Goal: Task Accomplishment & Management: Use online tool/utility

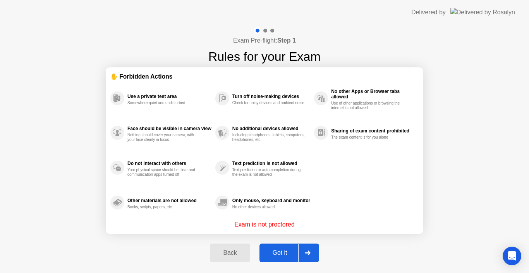
click at [305, 256] on div at bounding box center [307, 253] width 19 height 18
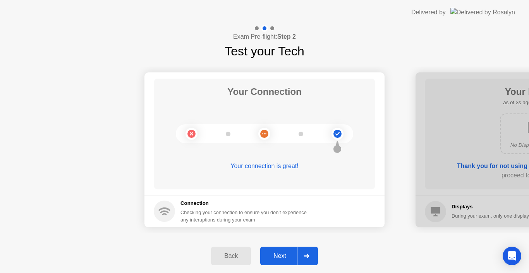
click at [305, 256] on icon at bounding box center [306, 256] width 5 height 5
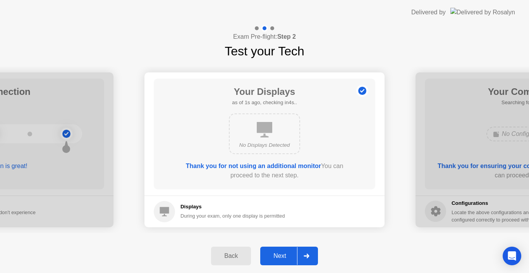
click at [305, 256] on icon at bounding box center [306, 256] width 5 height 5
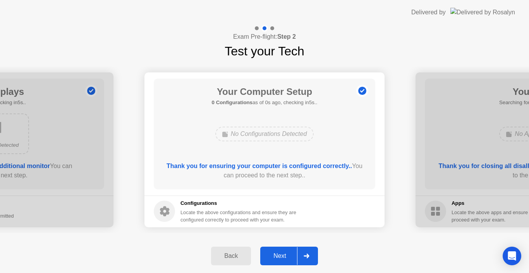
click at [305, 256] on icon at bounding box center [306, 256] width 5 height 5
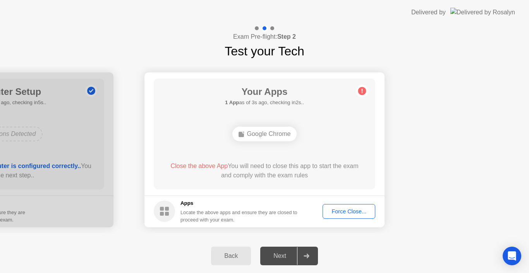
click at [341, 210] on div "Force Close..." at bounding box center [349, 212] width 47 height 6
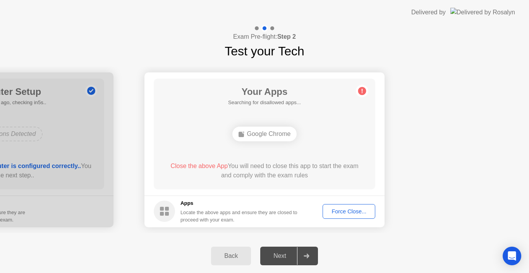
click at [337, 211] on div "Force Close..." at bounding box center [349, 212] width 47 height 6
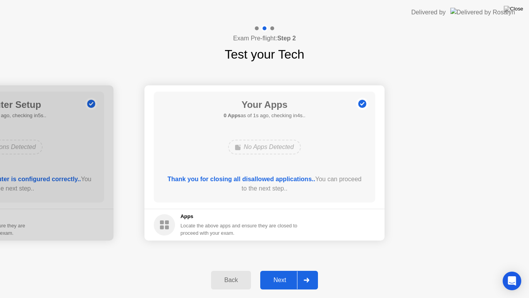
click at [306, 273] on div at bounding box center [306, 280] width 19 height 18
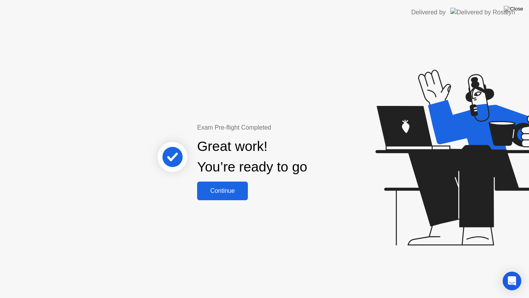
click at [233, 198] on button "Continue" at bounding box center [222, 190] width 51 height 19
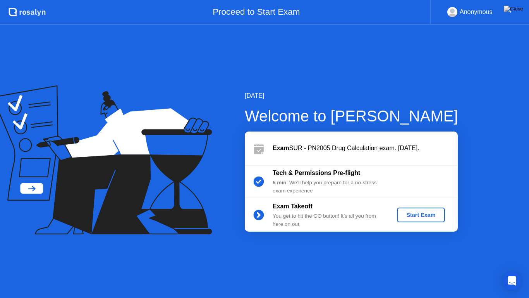
click at [409, 217] on div "Start Exam" at bounding box center [420, 215] width 41 height 6
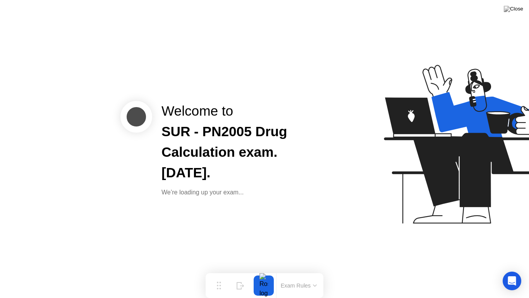
click at [311, 174] on div "Welcome to SUR - PN2005 Drug Calculation exam. [DATE]. We’re loading up your ex…" at bounding box center [233, 149] width 162 height 96
